Goal: Find specific page/section: Find specific page/section

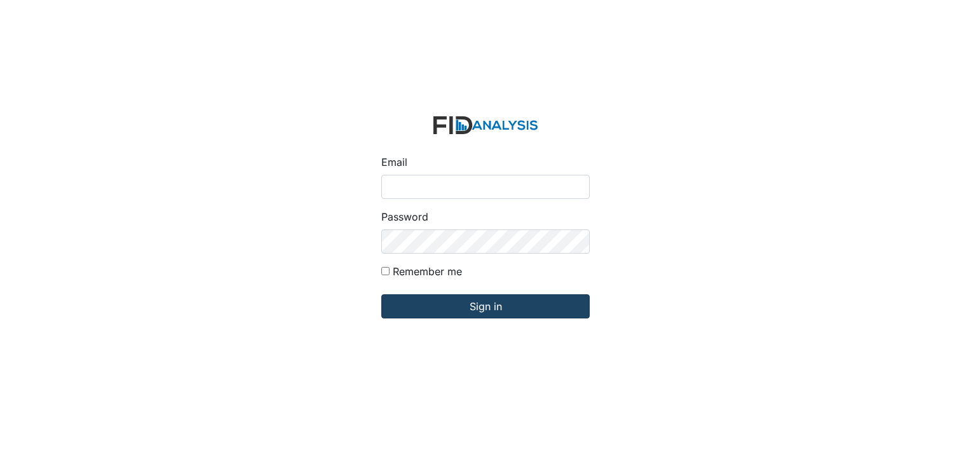
type input "[EMAIL_ADDRESS][DOMAIN_NAME]"
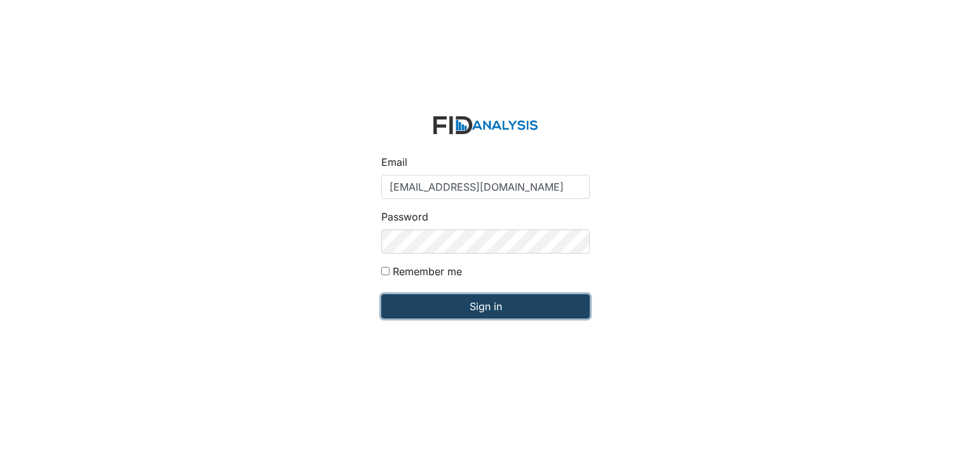
click at [475, 300] on input "Sign in" at bounding box center [485, 306] width 208 height 24
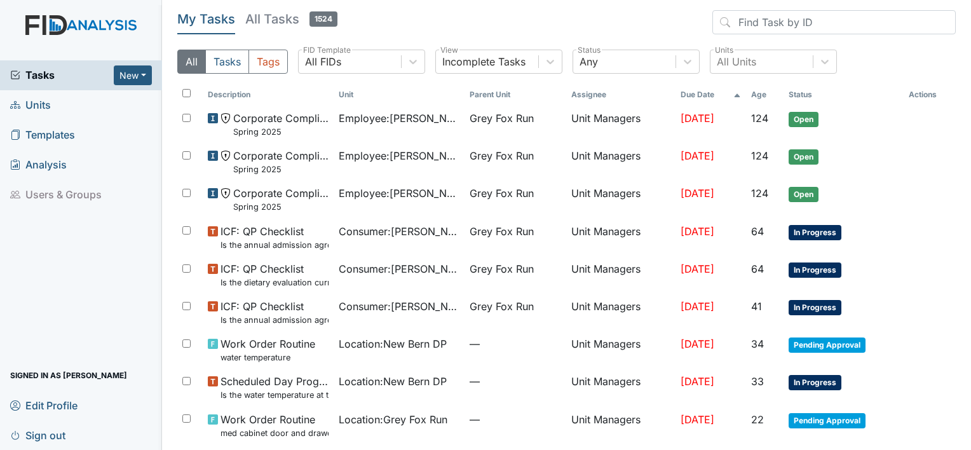
click at [43, 106] on span "Units" at bounding box center [30, 105] width 41 height 20
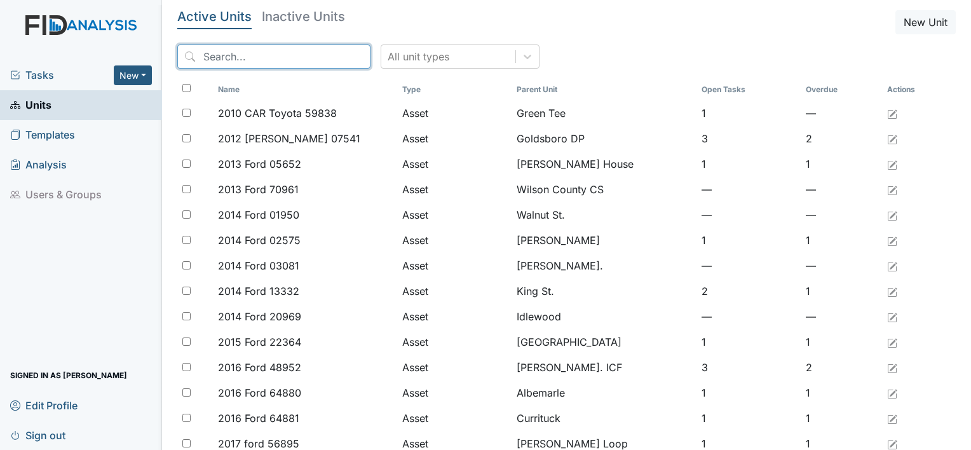
click at [247, 58] on input "search" at bounding box center [273, 56] width 193 height 24
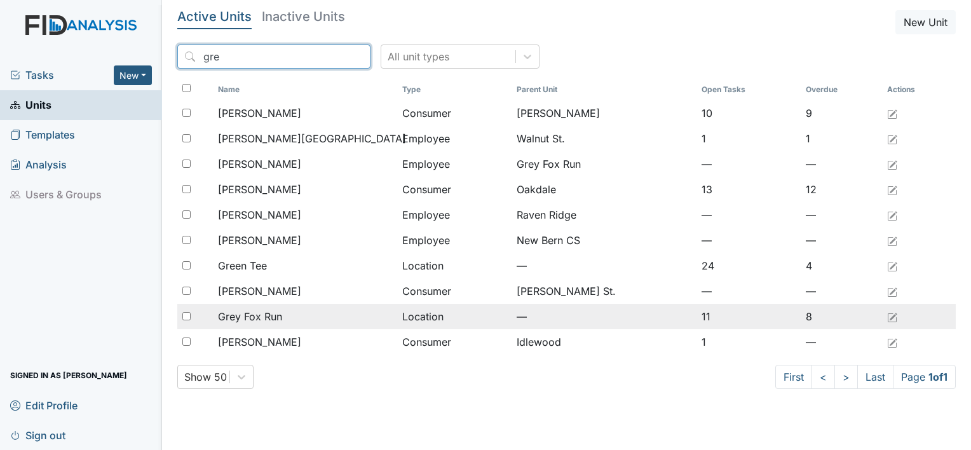
type input "gre"
click at [266, 313] on span "Grey Fox Run" at bounding box center [250, 316] width 64 height 15
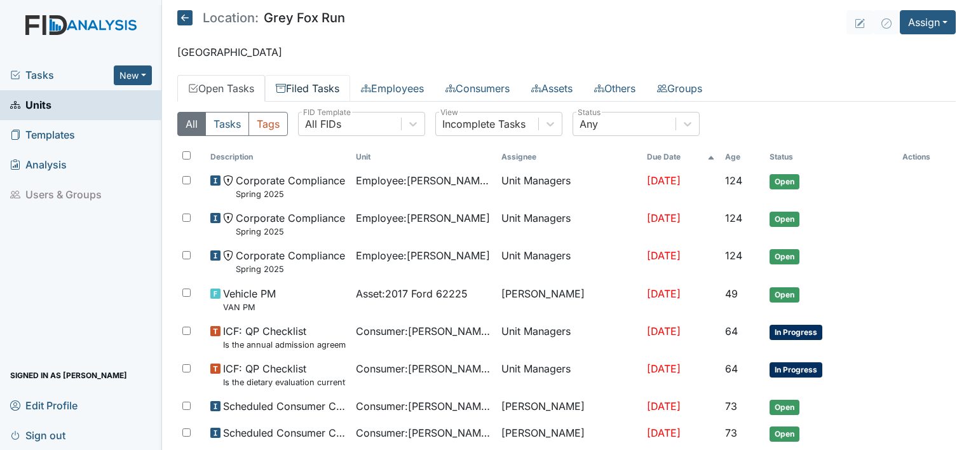
click at [326, 88] on link "Filed Tasks" at bounding box center [307, 88] width 85 height 27
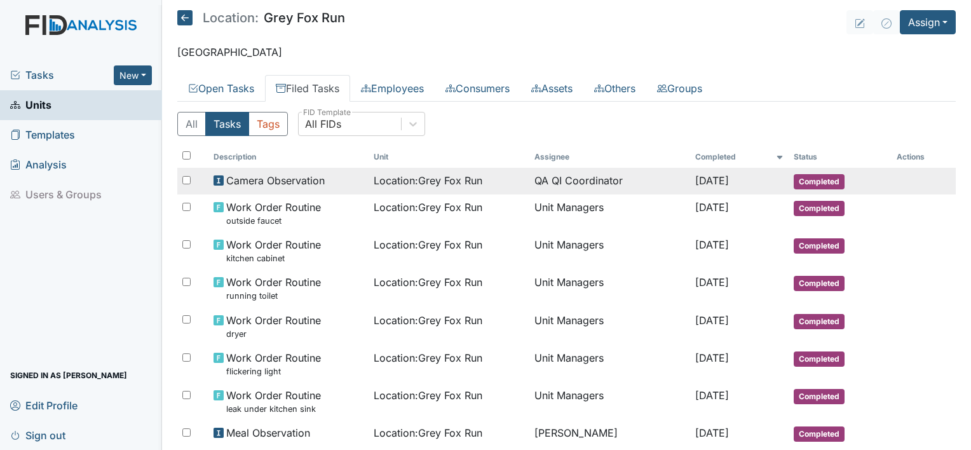
click at [374, 182] on span "Location : Grey Fox Run" at bounding box center [428, 180] width 109 height 15
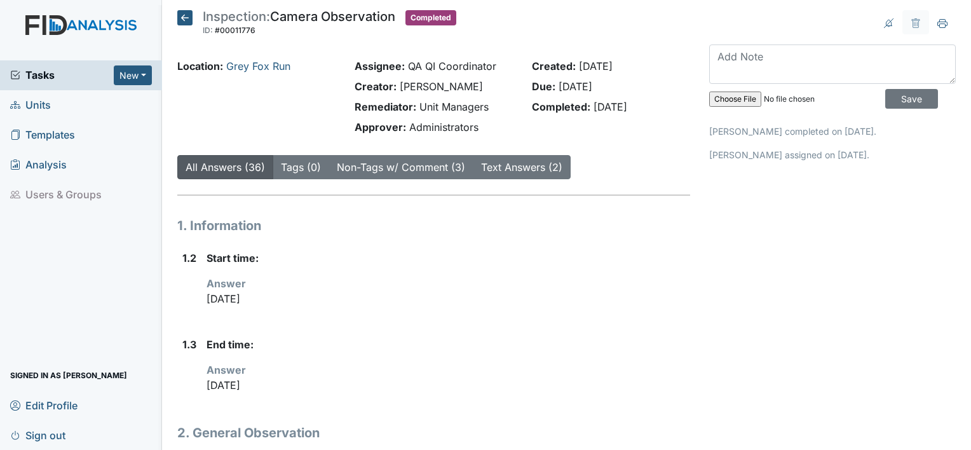
click at [64, 435] on span "Sign out" at bounding box center [37, 435] width 55 height 20
